Goal: Find specific page/section: Find specific page/section

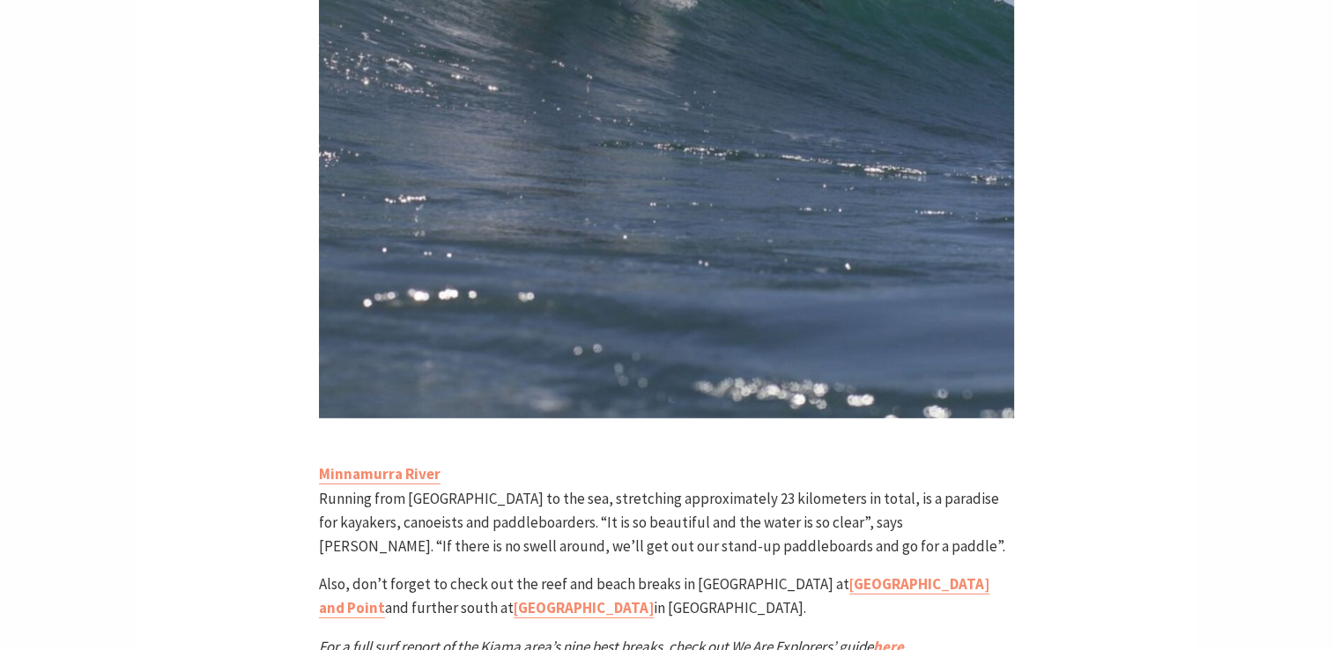
scroll to position [5110, 0]
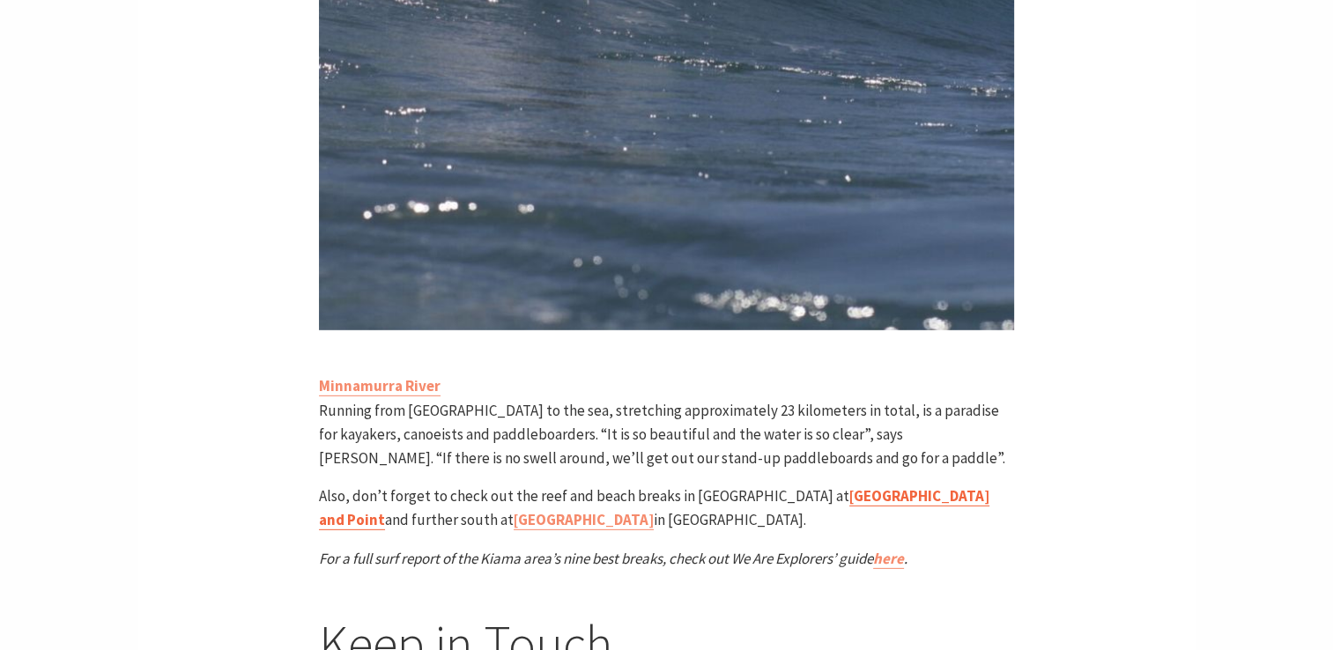
click at [818, 486] on link "Werri Beach and Point" at bounding box center [654, 508] width 670 height 44
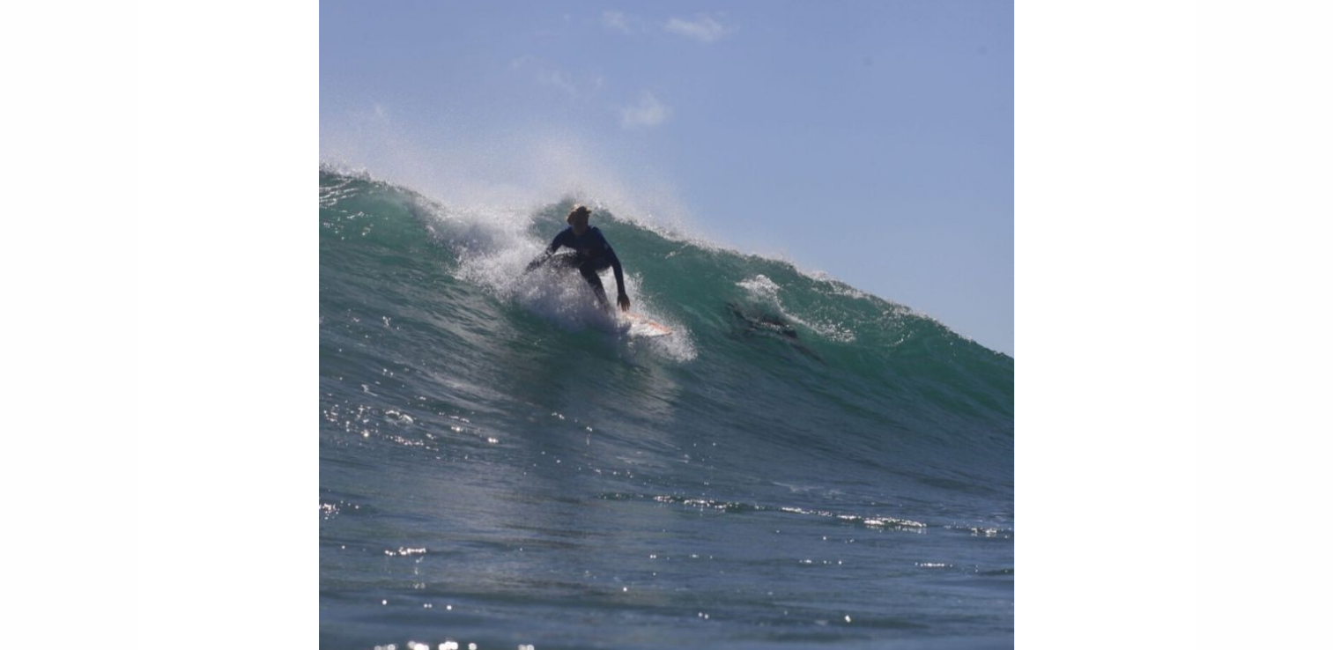
scroll to position [4229, 0]
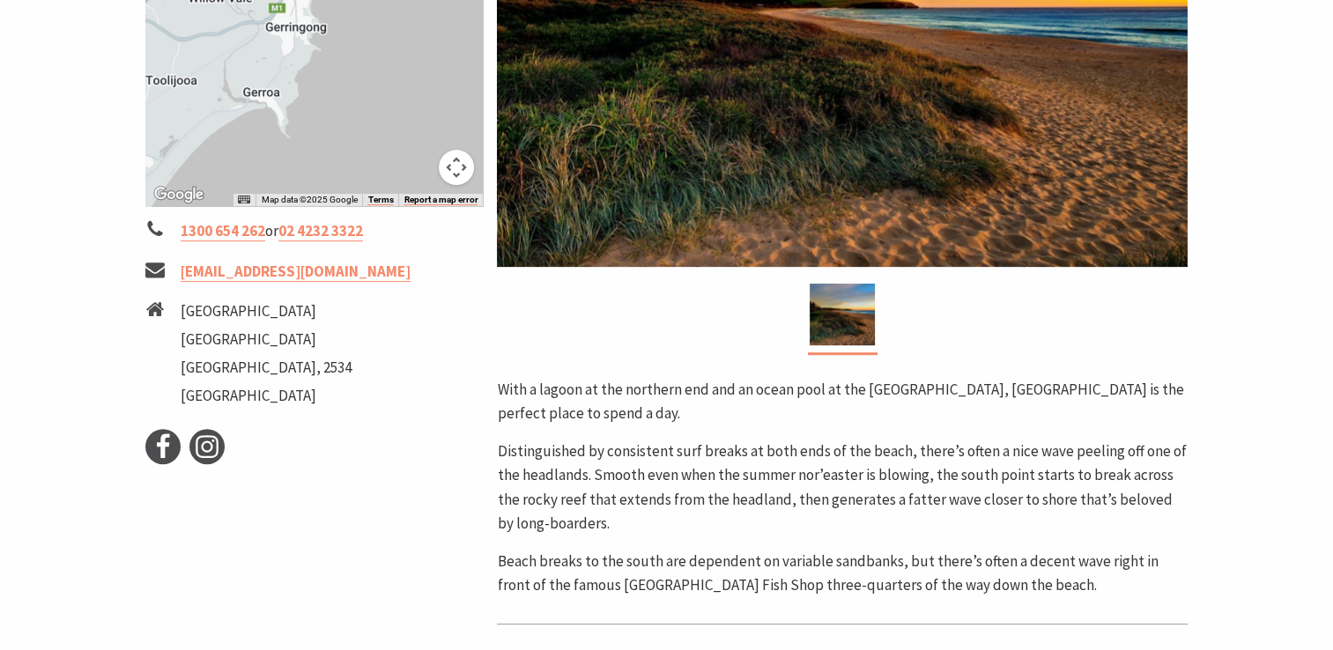
scroll to position [352, 0]
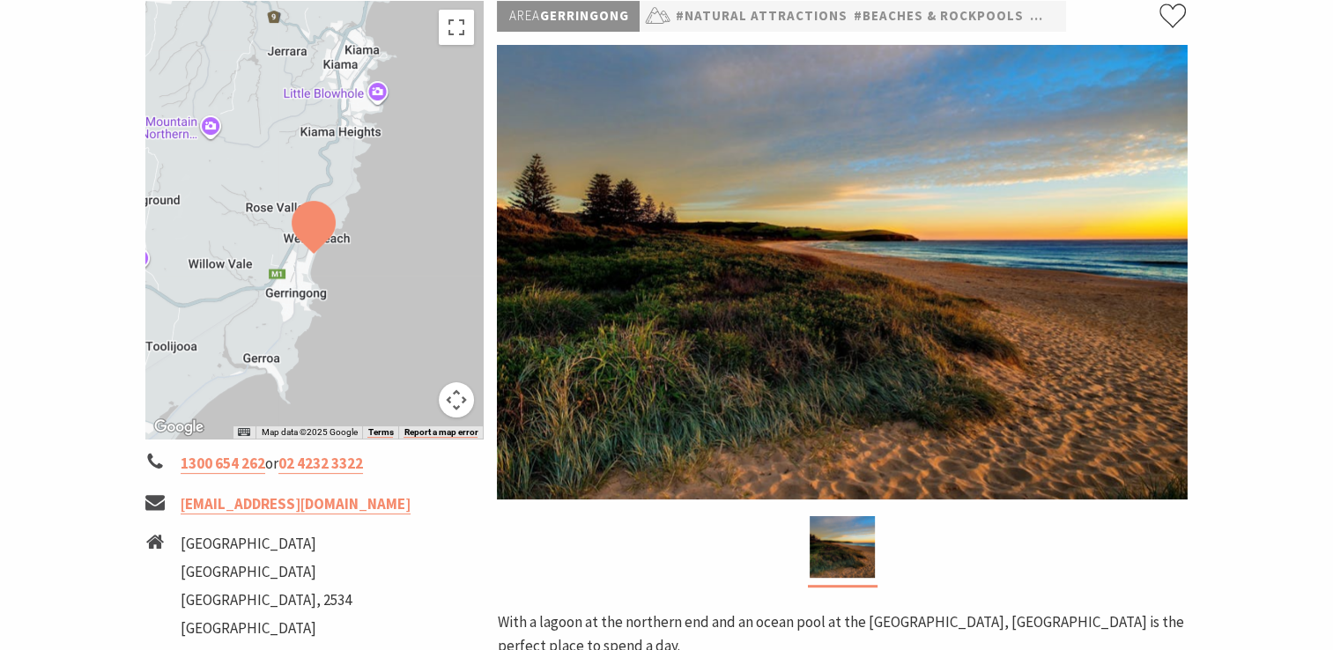
drag, startPoint x: 302, startPoint y: 155, endPoint x: 302, endPoint y: 190, distance: 35.2
click at [302, 190] on div at bounding box center [314, 220] width 338 height 438
